Goal: Obtain resource: Obtain resource

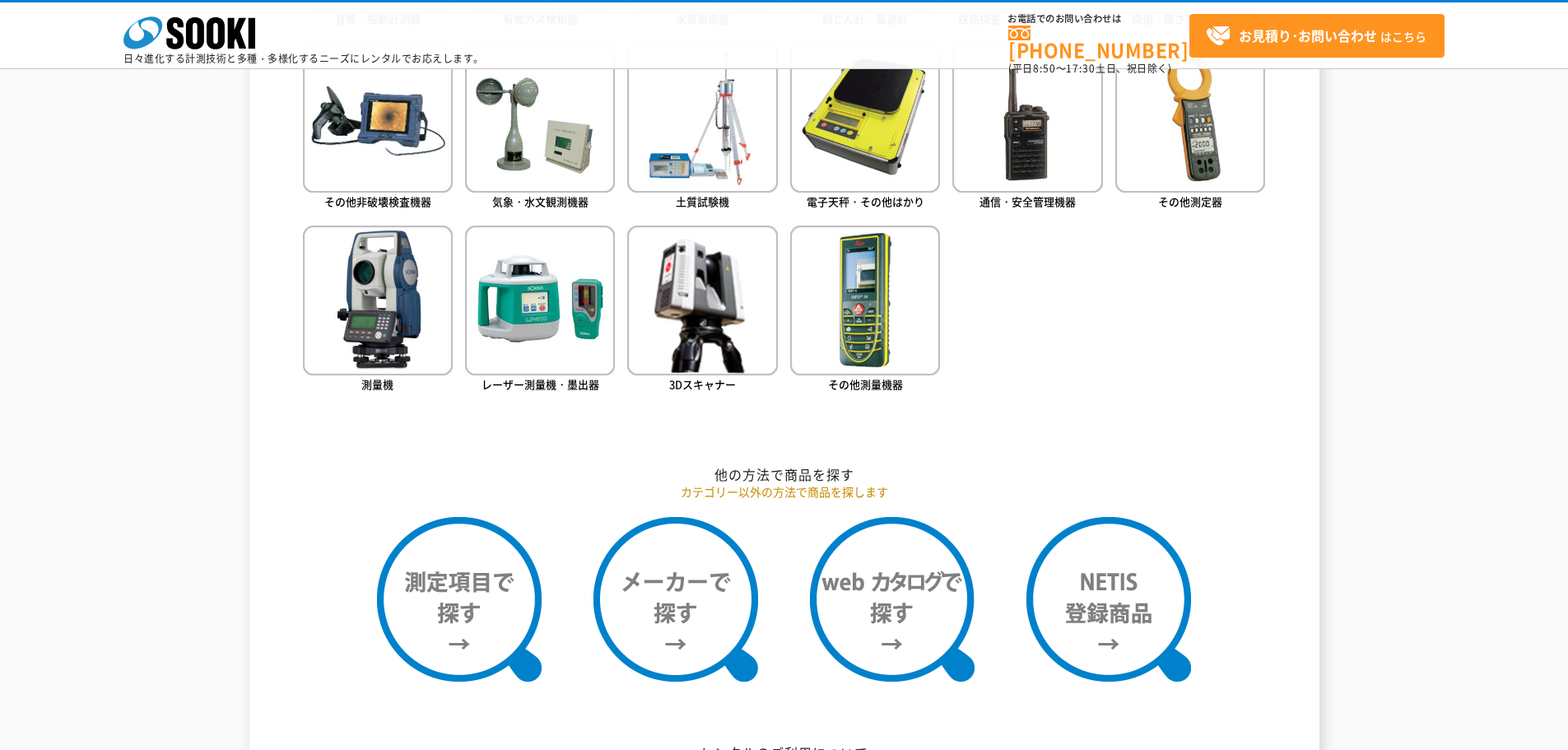
scroll to position [741, 0]
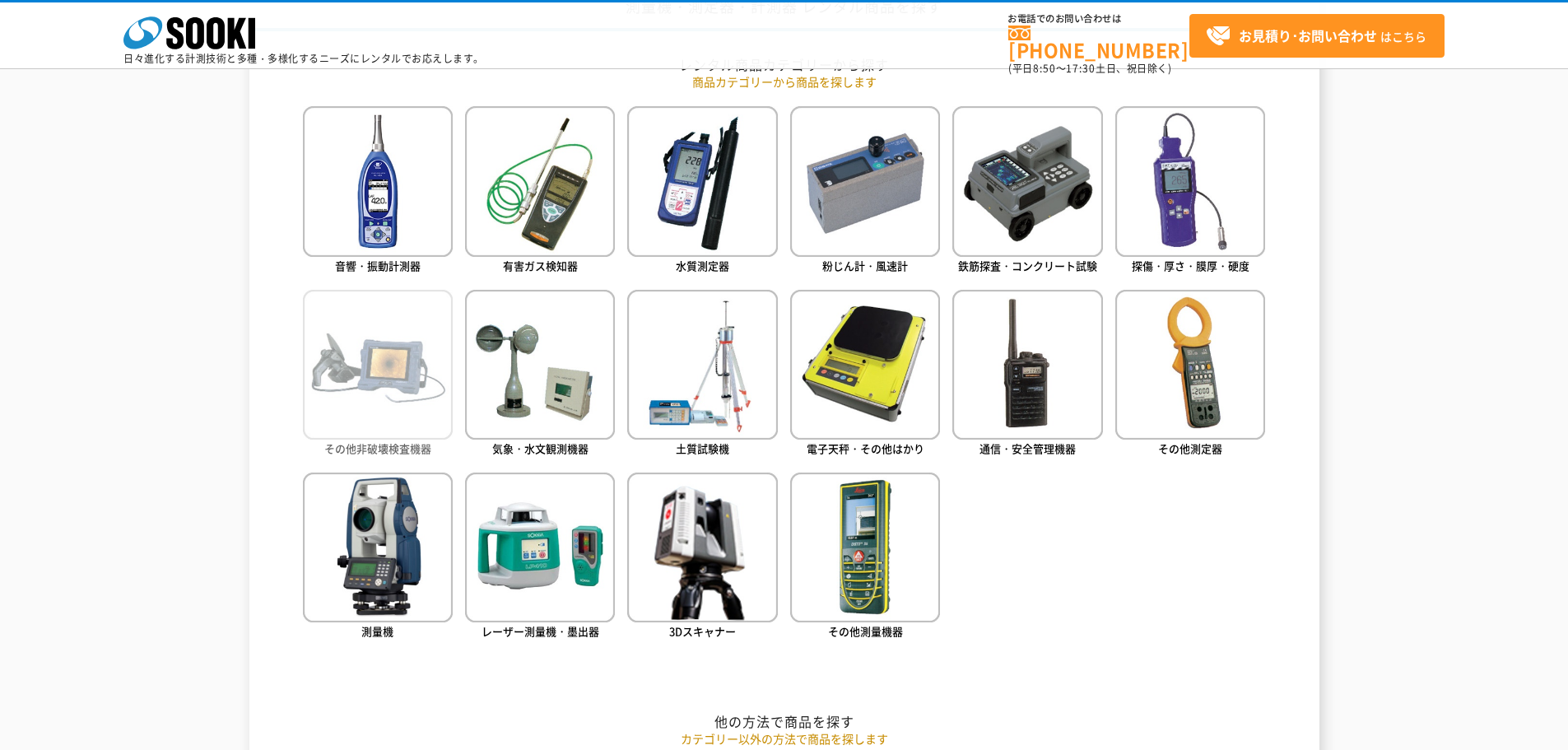
click at [355, 361] on img at bounding box center [377, 365] width 150 height 150
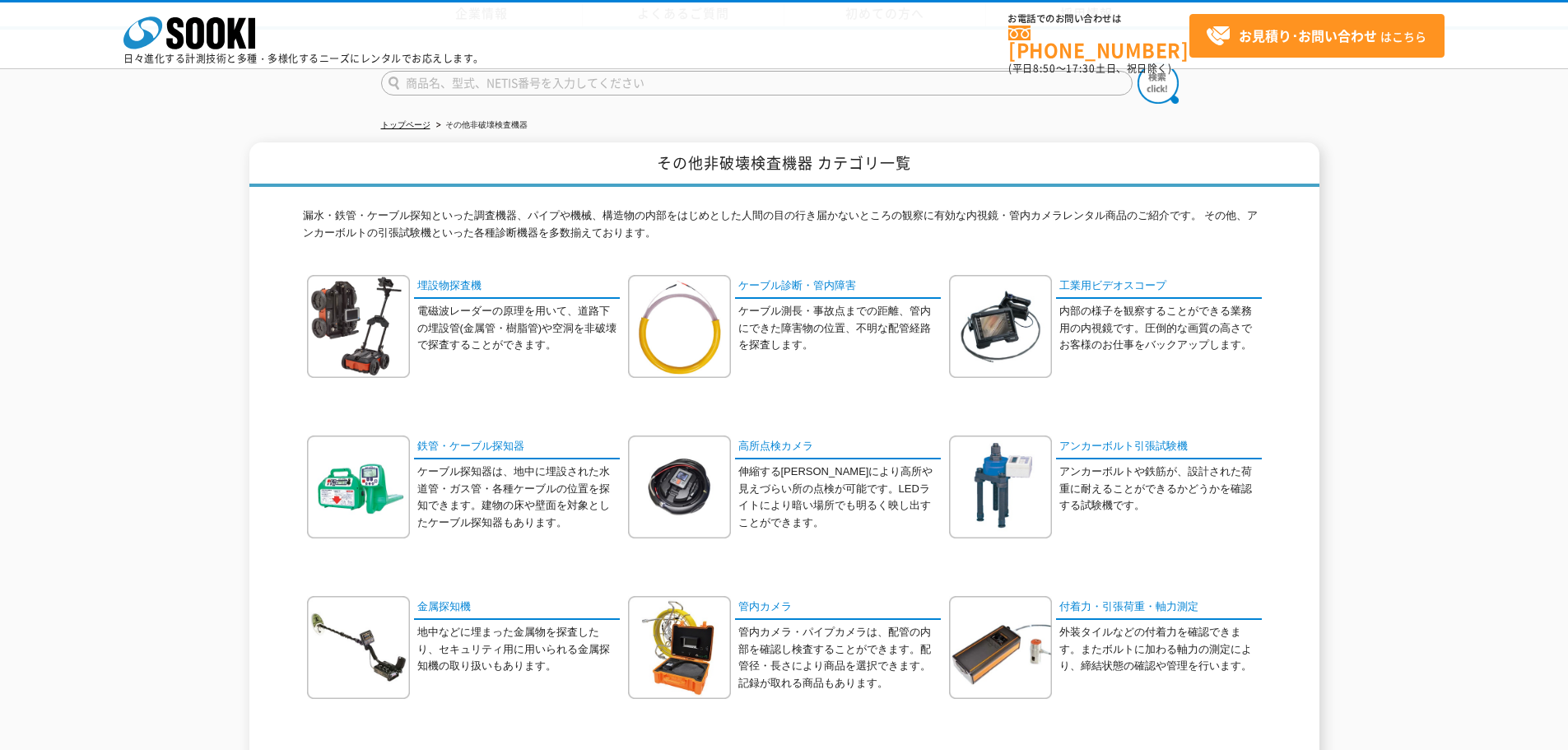
scroll to position [247, 0]
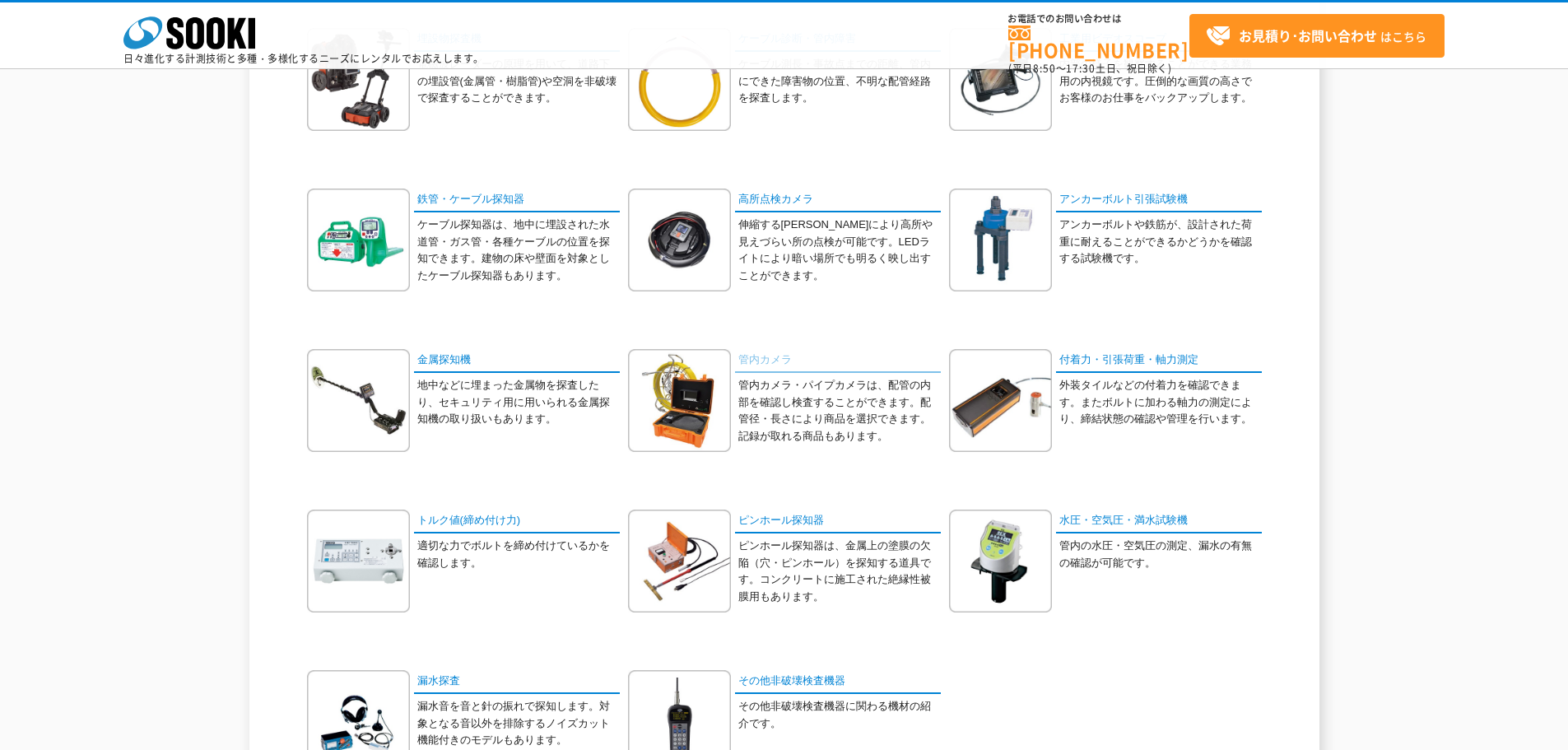
click at [767, 358] on link "管内カメラ" at bounding box center [838, 361] width 206 height 24
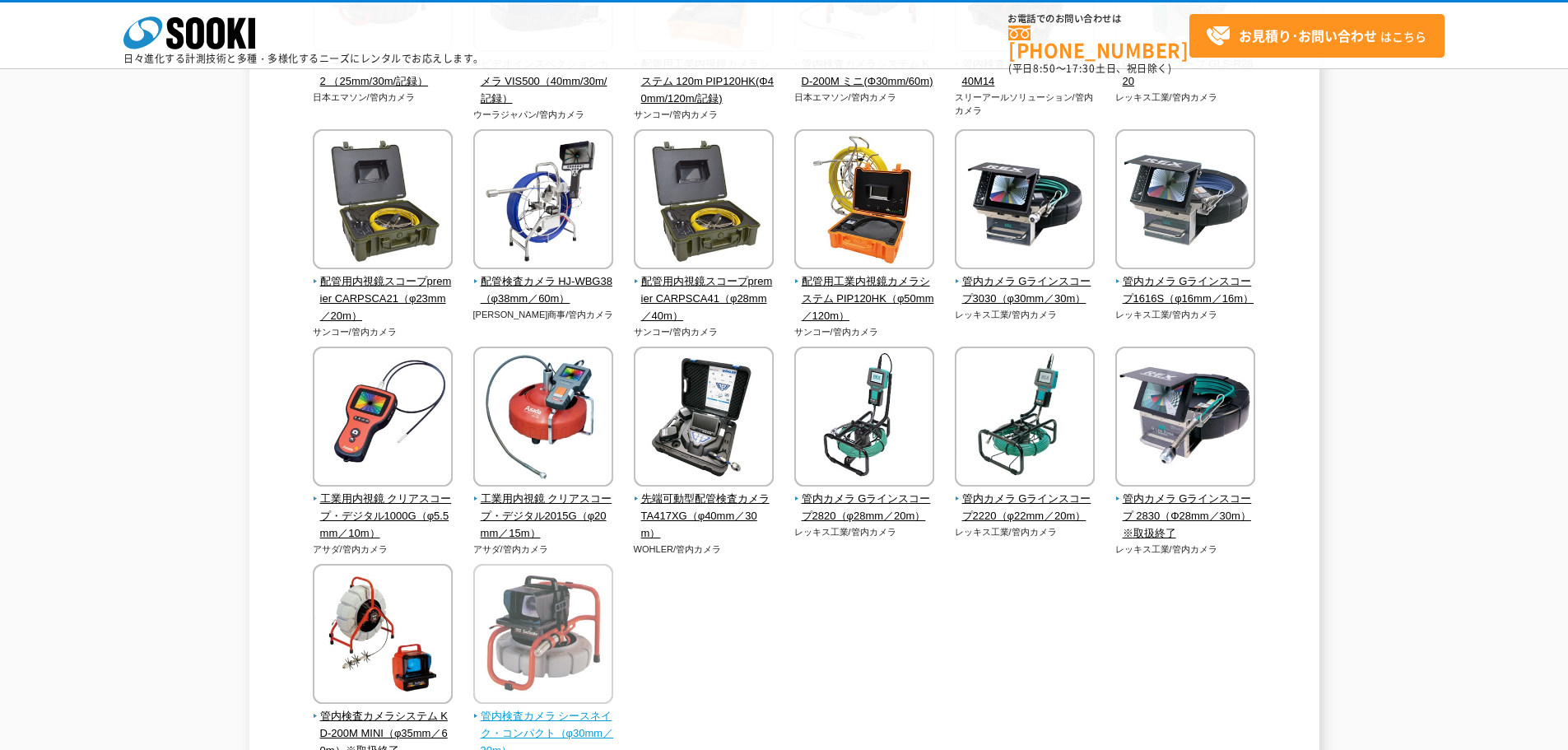
scroll to position [494, 0]
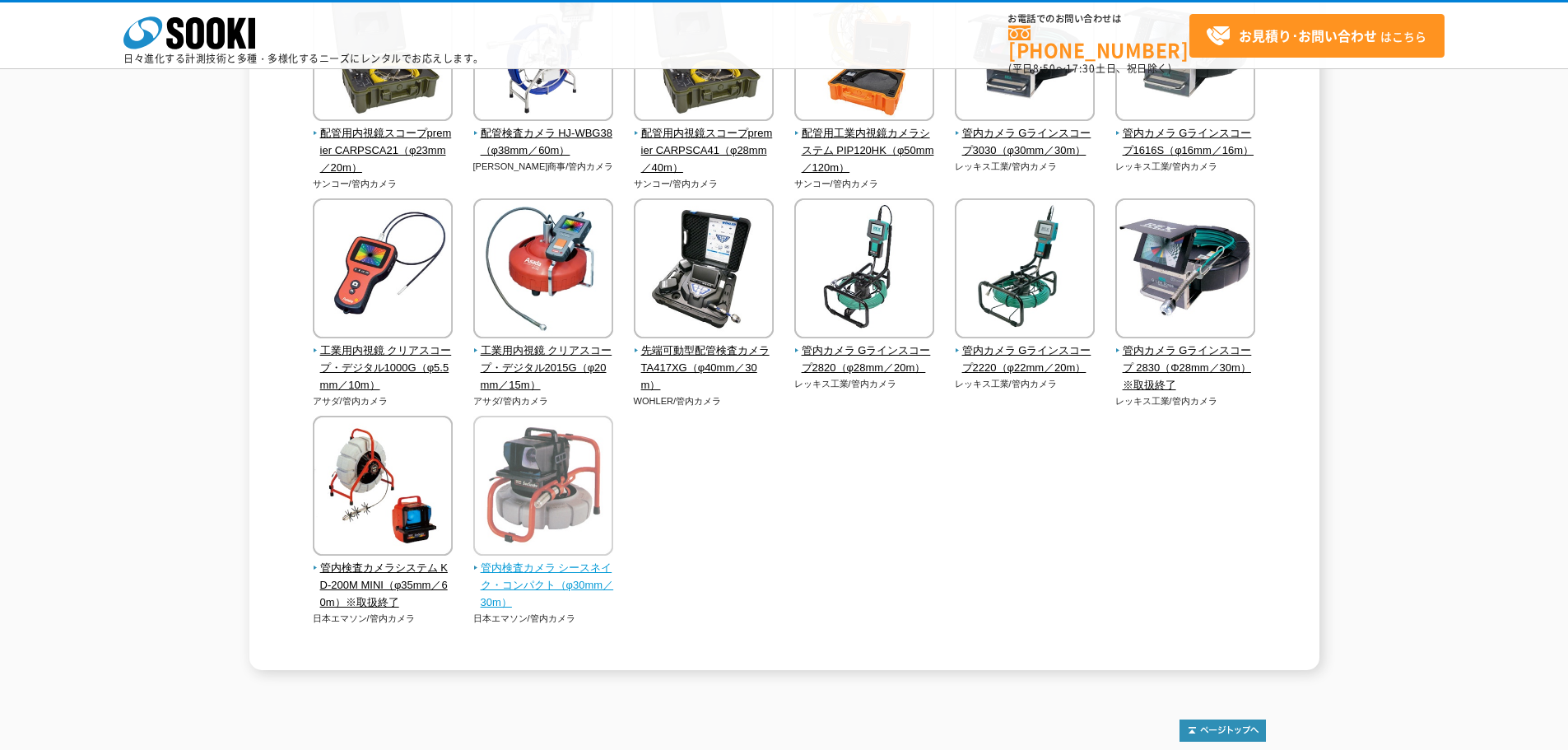
click at [576, 563] on span "管内検査カメラ シースネイク・コンパクト（φ30mm／30m）" at bounding box center [543, 585] width 141 height 51
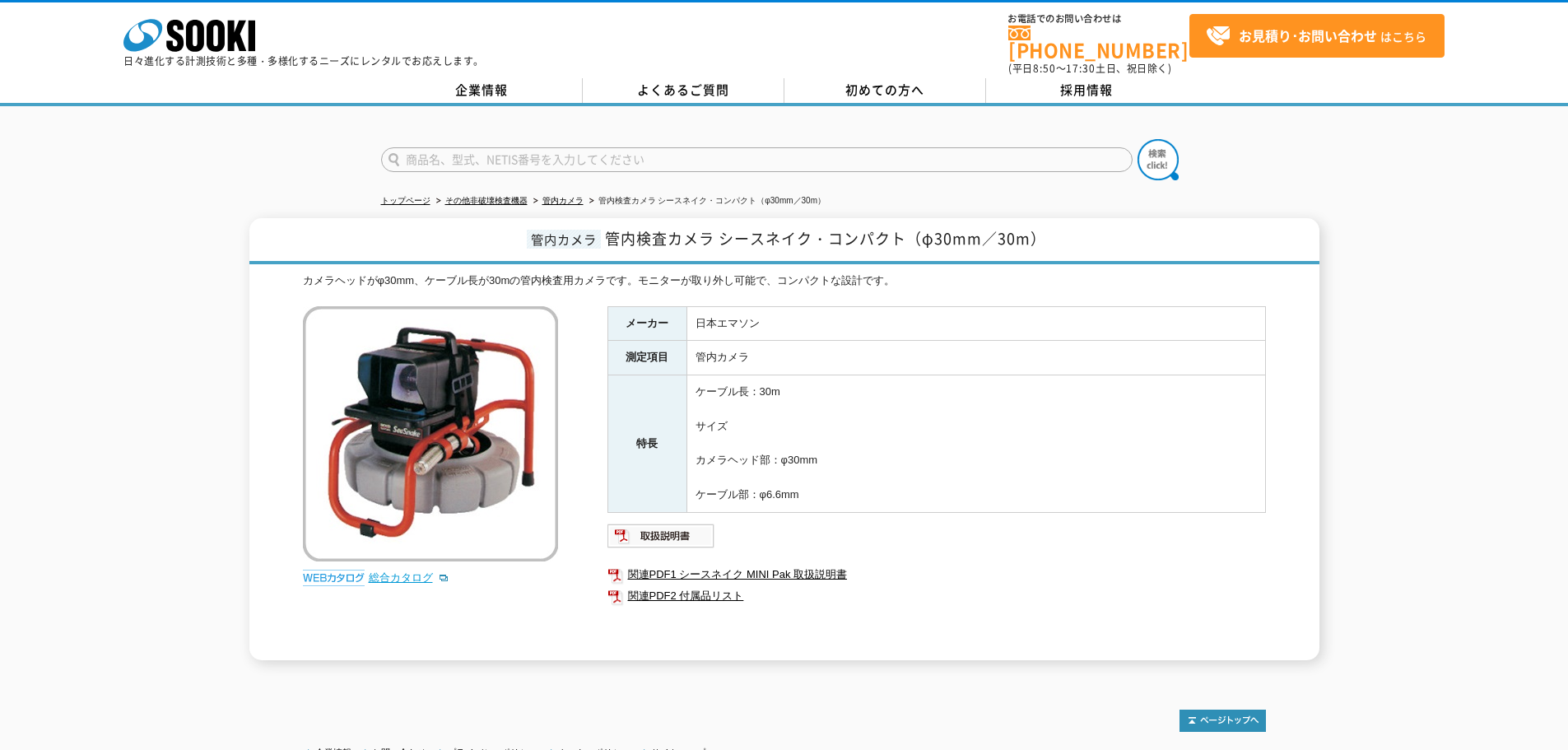
click at [404, 571] on link "総合カタログ" at bounding box center [409, 578] width 81 height 13
